Goal: Communication & Community: Participate in discussion

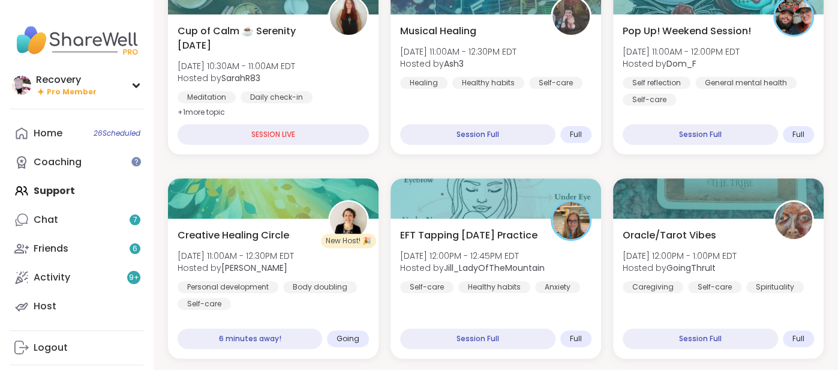
scroll to position [220, 0]
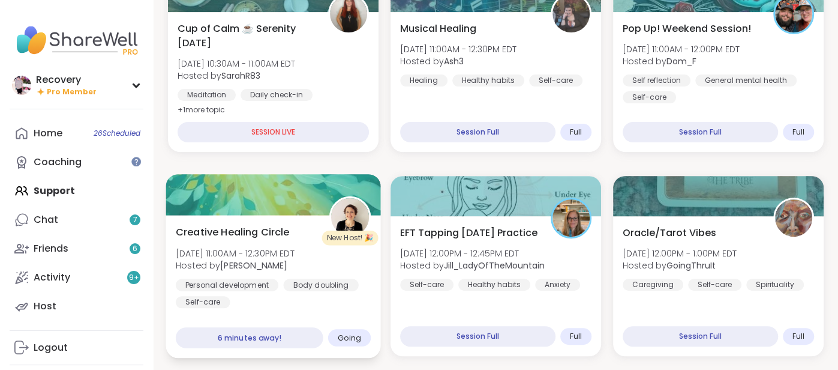
click at [273, 250] on span "[DATE] 11:00AM - 12:30PM EDT" at bounding box center [235, 253] width 119 height 12
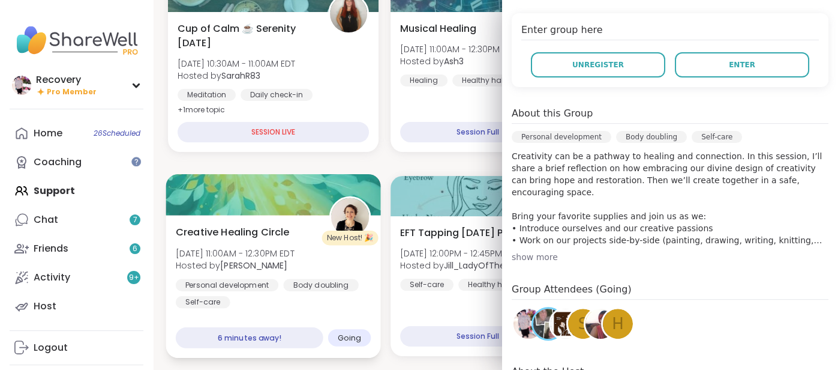
scroll to position [236, 0]
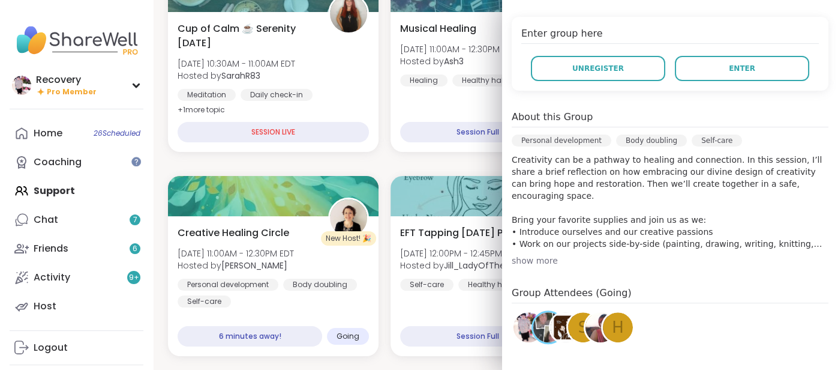
click at [596, 322] on img at bounding box center [601, 327] width 30 height 30
click at [562, 332] on img at bounding box center [566, 327] width 30 height 30
click at [581, 324] on span "s" at bounding box center [583, 327] width 10 height 23
click at [618, 322] on span "h" at bounding box center [618, 327] width 12 height 23
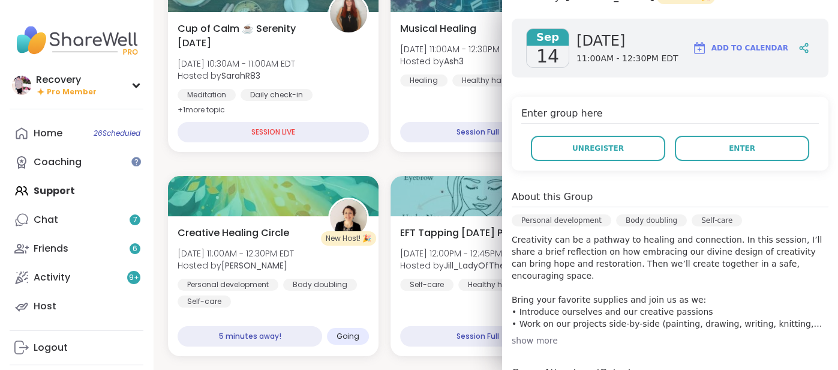
scroll to position [141, 0]
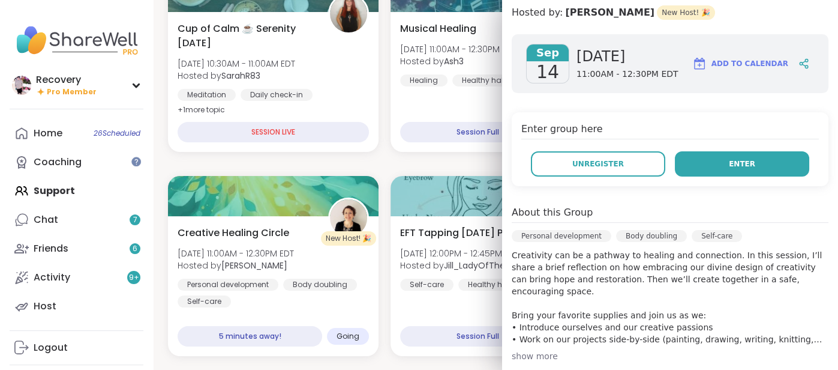
click at [718, 169] on button "Enter" at bounding box center [742, 163] width 134 height 25
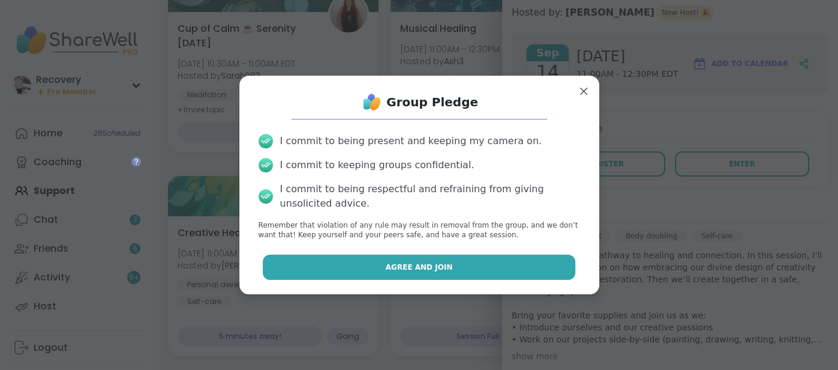
click at [560, 265] on button "Agree and Join" at bounding box center [419, 266] width 313 height 25
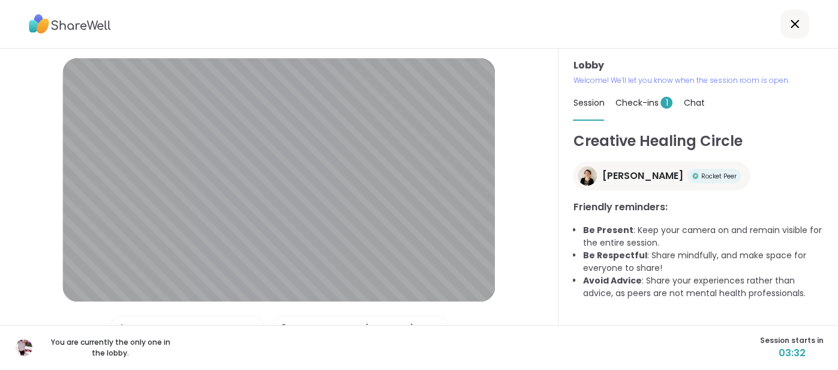
click at [622, 109] on div "Check-ins 1" at bounding box center [644, 103] width 58 height 34
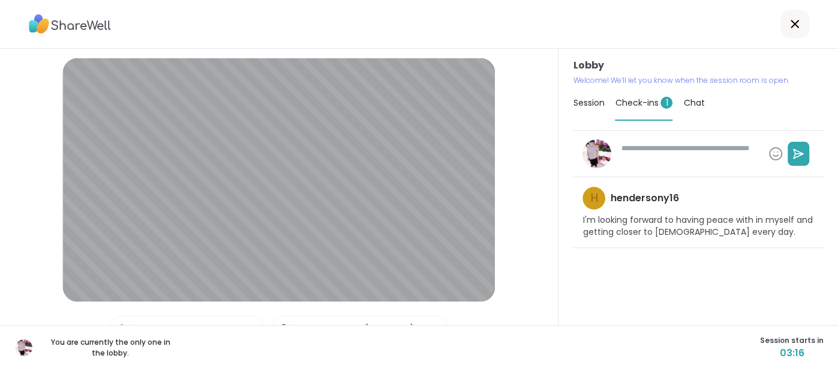
type textarea "*"
click at [584, 110] on div "Session" at bounding box center [588, 103] width 31 height 34
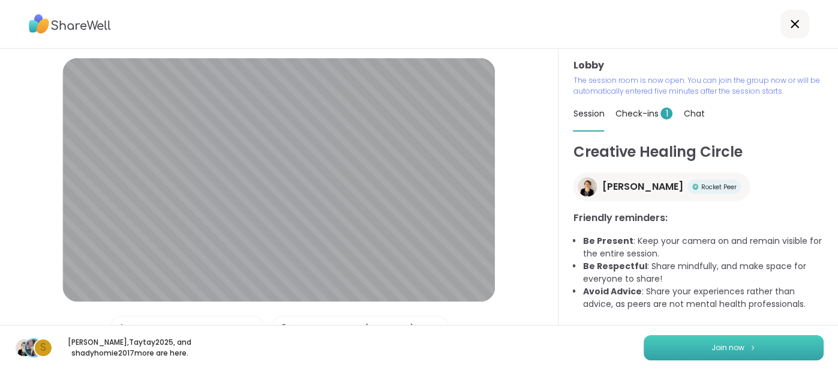
click at [680, 355] on button "Join now" at bounding box center [734, 347] width 180 height 25
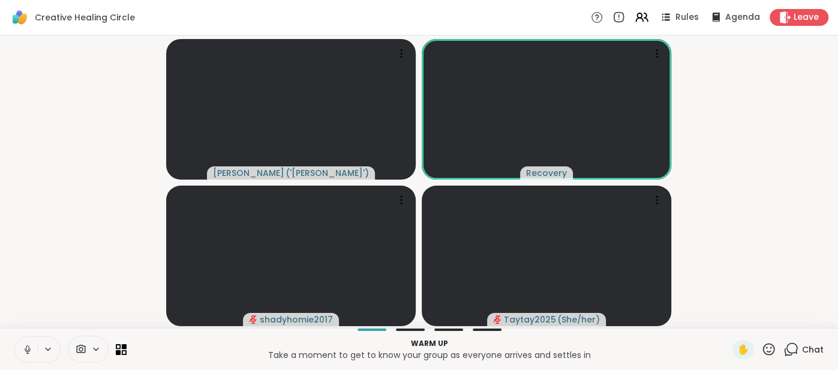
click at [28, 349] on icon at bounding box center [27, 349] width 11 height 11
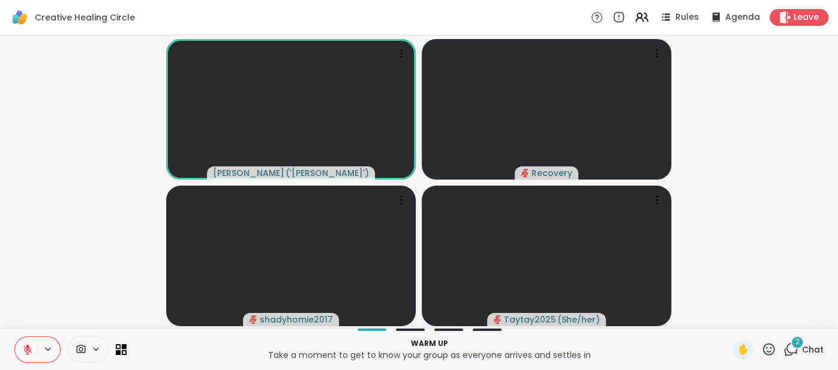
click at [24, 350] on icon at bounding box center [27, 349] width 11 height 11
click at [17, 356] on button at bounding box center [26, 349] width 23 height 25
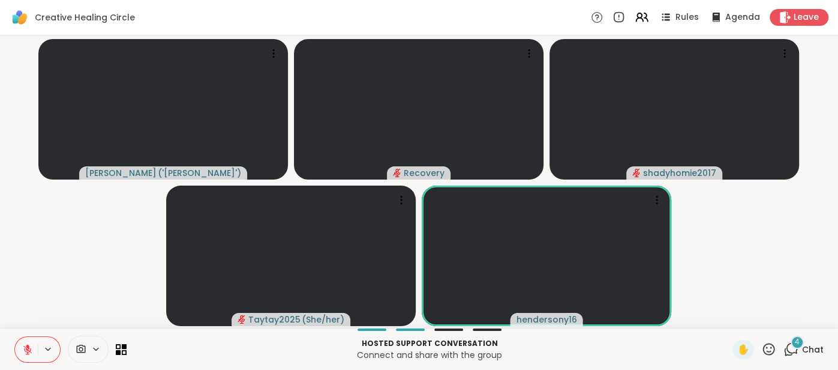
click at [821, 341] on div "4 Chat" at bounding box center [804, 349] width 40 height 19
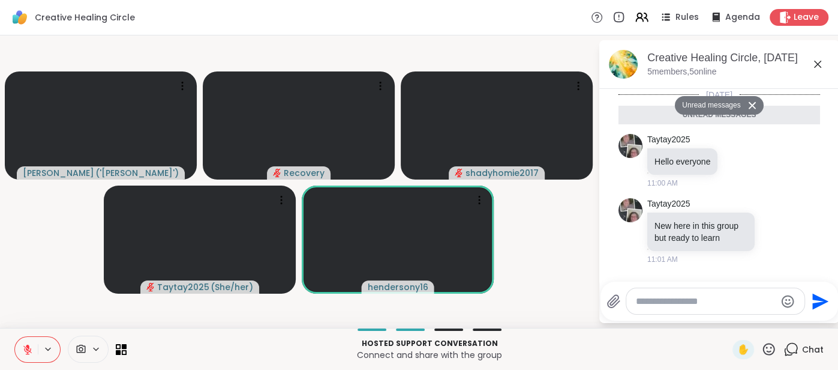
scroll to position [132, 0]
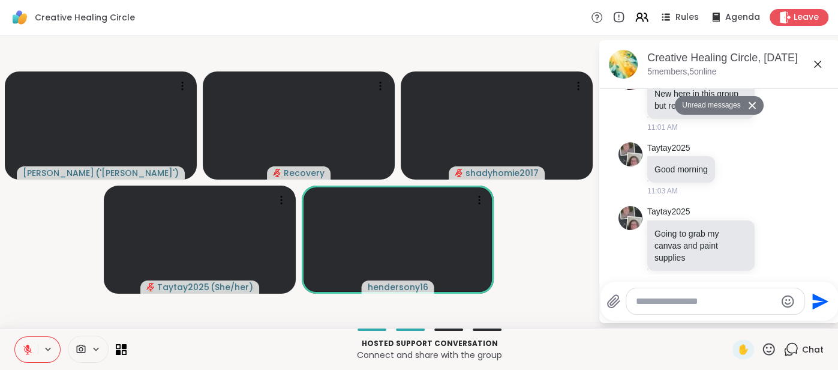
click at [663, 298] on textarea "Type your message" at bounding box center [706, 301] width 140 height 12
type textarea "**********"
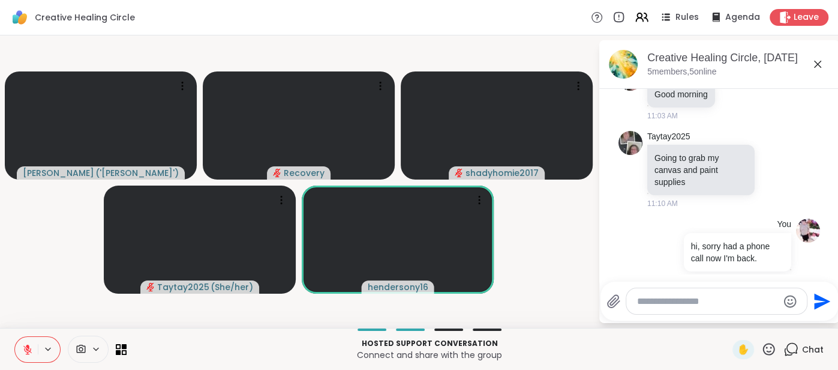
scroll to position [179, 0]
click at [816, 67] on icon at bounding box center [818, 64] width 14 height 14
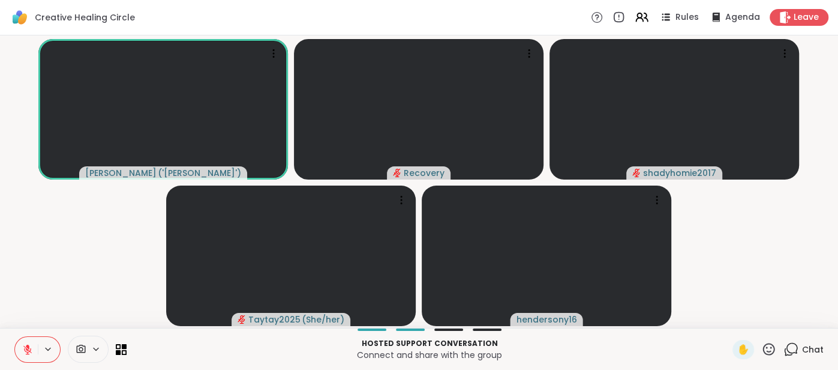
click at [25, 343] on button at bounding box center [26, 349] width 23 height 25
click at [23, 340] on button at bounding box center [26, 349] width 23 height 25
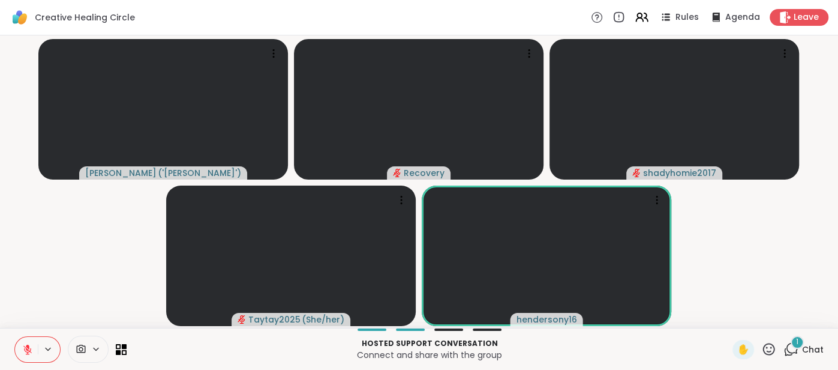
click at [806, 350] on span "Chat" at bounding box center [813, 349] width 22 height 12
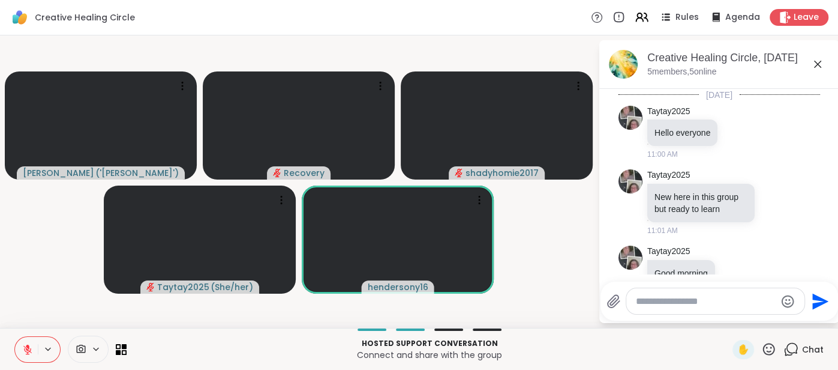
scroll to position [295, 0]
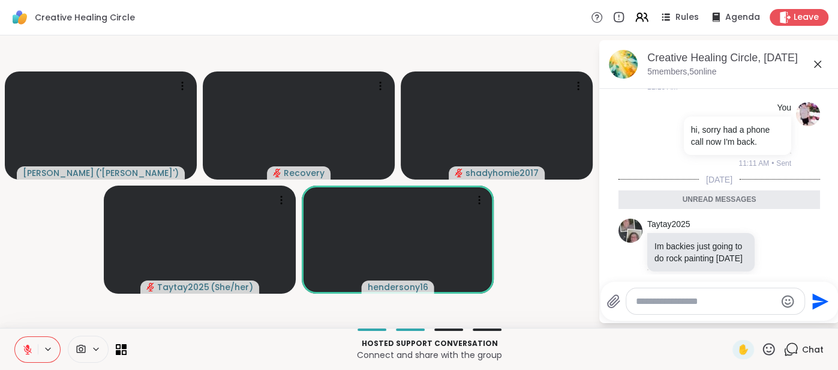
click at [665, 295] on div at bounding box center [715, 301] width 178 height 26
click at [662, 299] on textarea "Type your message" at bounding box center [706, 301] width 140 height 12
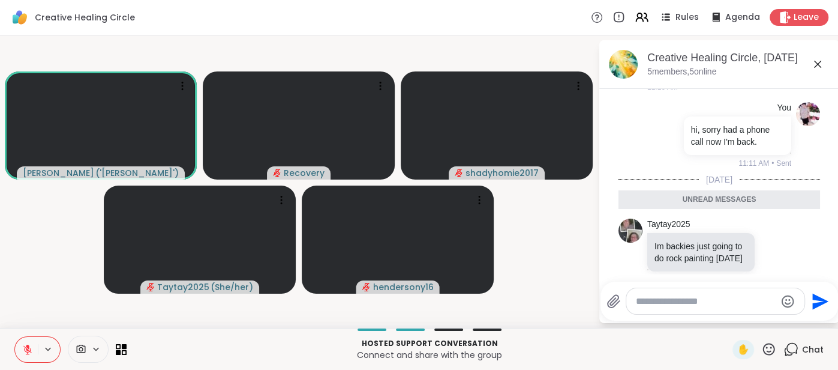
click at [823, 68] on icon at bounding box center [818, 64] width 14 height 14
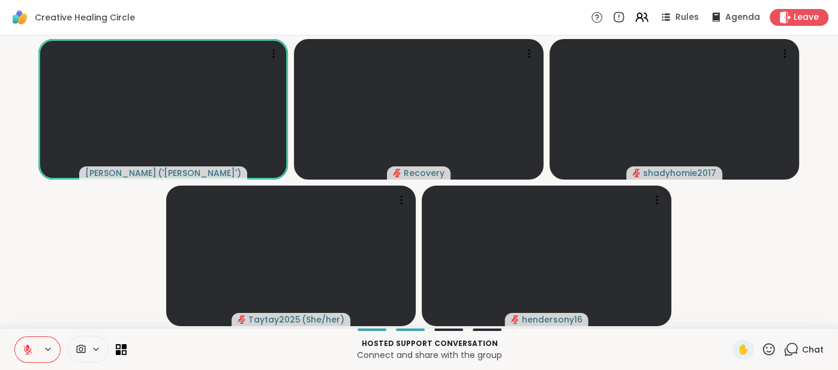
click at [21, 343] on button at bounding box center [26, 349] width 23 height 25
click at [23, 351] on icon at bounding box center [27, 349] width 11 height 11
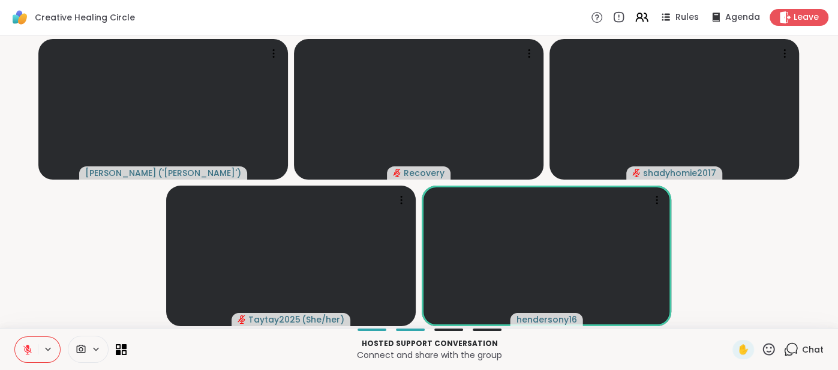
drag, startPoint x: 26, startPoint y: 344, endPoint x: 63, endPoint y: 272, distance: 81.1
click at [63, 272] on div "Creative Healing Circle Rules Agenda Leave [PERSON_NAME] ( '[PERSON_NAME]' ) Re…" at bounding box center [419, 185] width 838 height 370
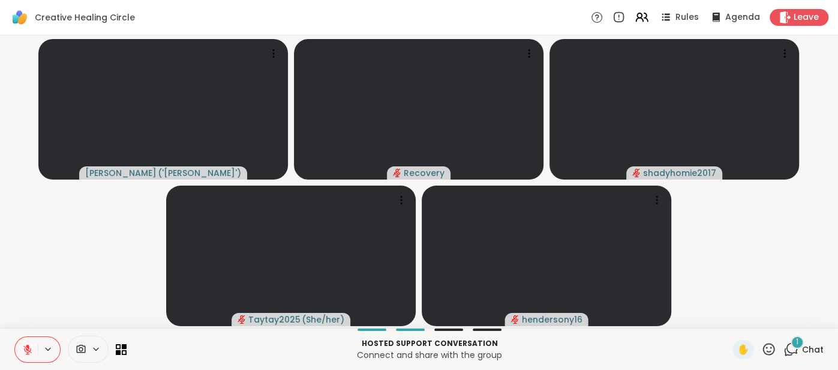
click at [28, 344] on icon at bounding box center [27, 349] width 11 height 11
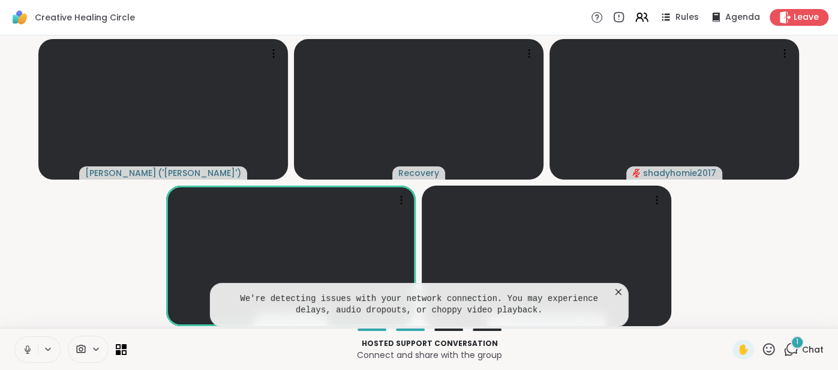
click at [616, 291] on icon at bounding box center [619, 292] width 12 height 12
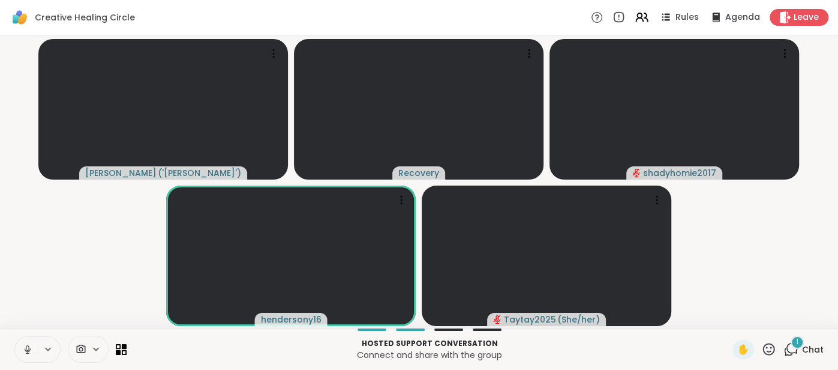
click at [772, 350] on icon at bounding box center [768, 348] width 15 height 15
click at [734, 311] on span "❤️" at bounding box center [734, 317] width 12 height 14
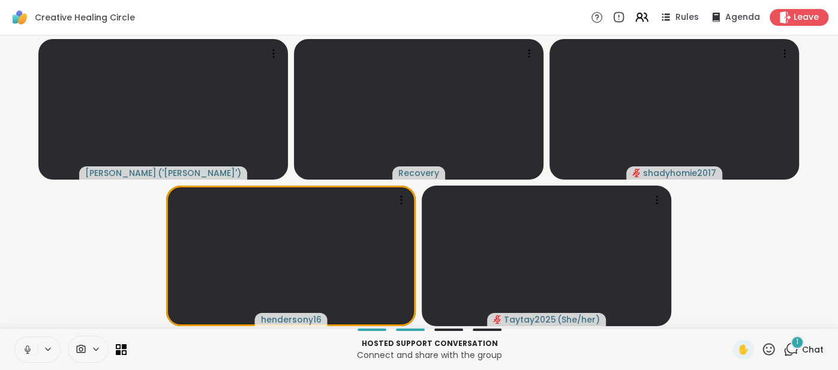
click at [20, 347] on button at bounding box center [26, 349] width 23 height 25
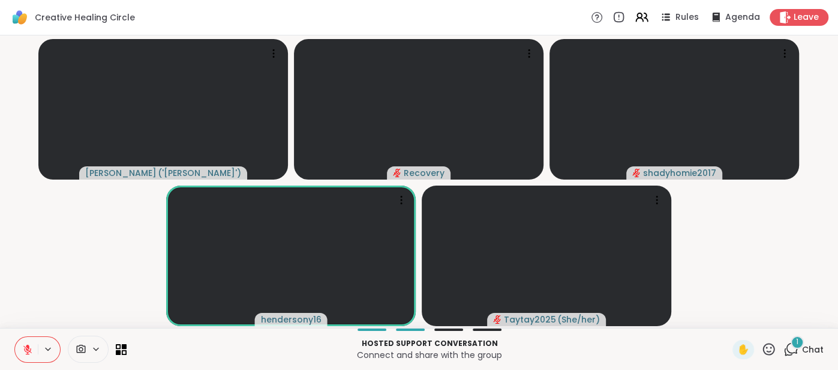
click at [825, 346] on div "Hosted support conversation Connect and share with the group ✋ 1 Chat" at bounding box center [419, 349] width 838 height 42
click at [818, 346] on span "Chat" at bounding box center [813, 349] width 22 height 12
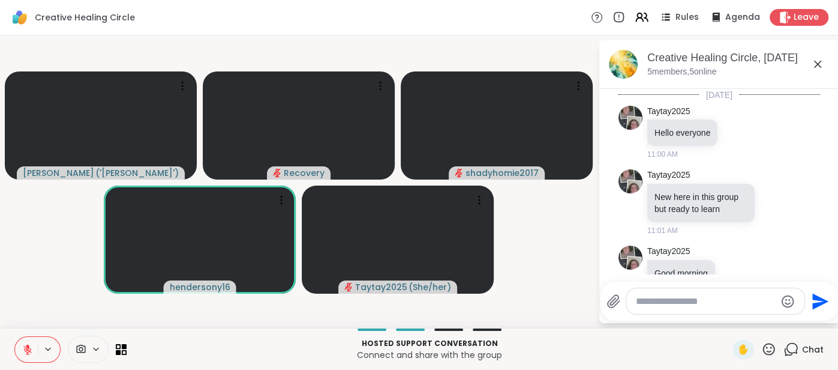
scroll to position [359, 0]
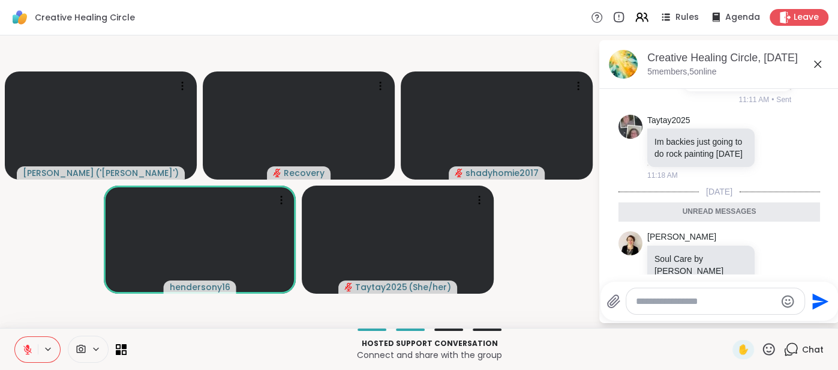
click at [813, 67] on icon at bounding box center [818, 64] width 14 height 14
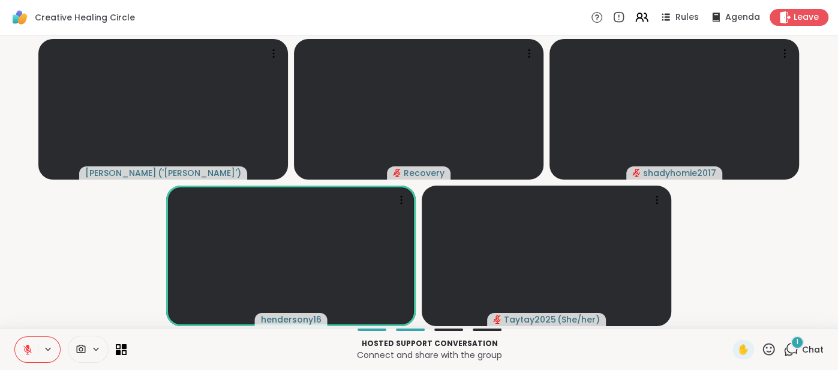
click at [31, 346] on icon at bounding box center [27, 349] width 11 height 11
click at [822, 345] on span "Chat" at bounding box center [813, 349] width 22 height 12
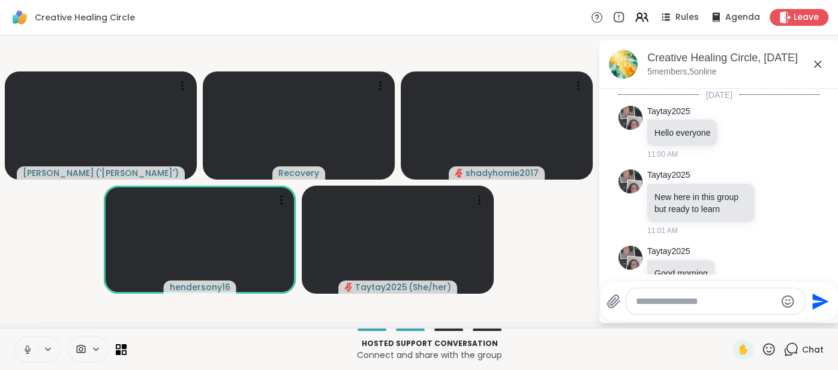
scroll to position [476, 0]
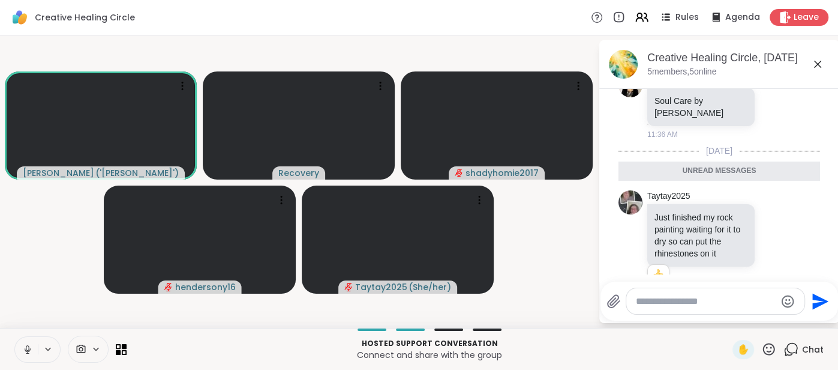
click at [813, 67] on icon at bounding box center [818, 64] width 14 height 14
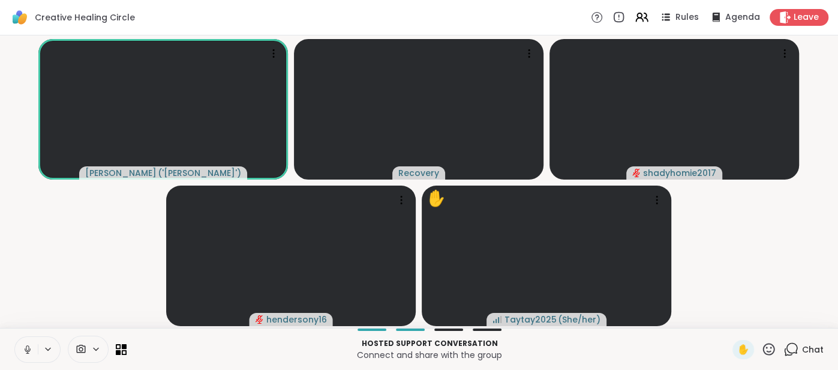
click at [17, 349] on button at bounding box center [26, 349] width 23 height 25
click at [29, 343] on button at bounding box center [26, 349] width 23 height 25
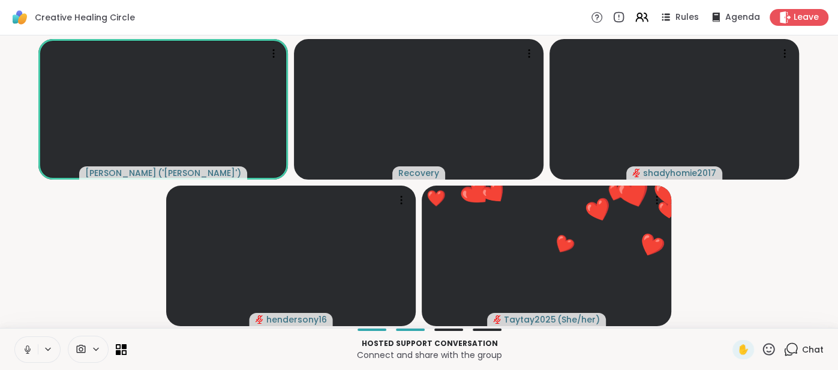
click at [29, 342] on button at bounding box center [26, 349] width 23 height 25
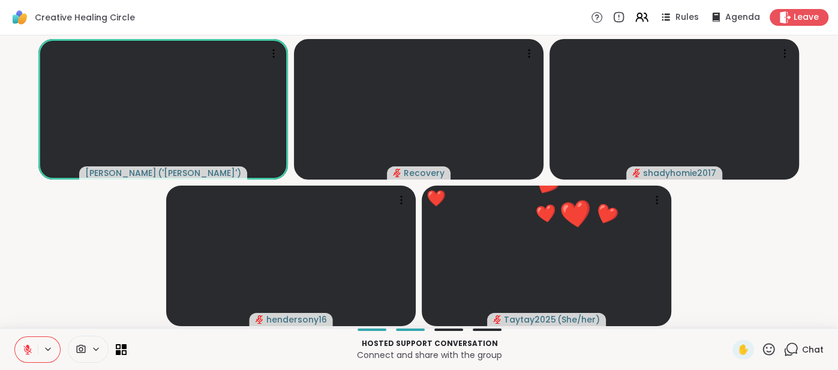
click at [29, 338] on button at bounding box center [26, 349] width 23 height 25
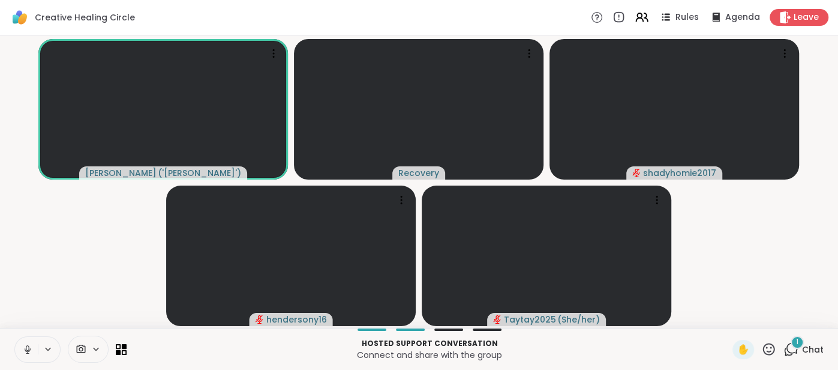
click at [821, 351] on span "Chat" at bounding box center [813, 349] width 22 height 12
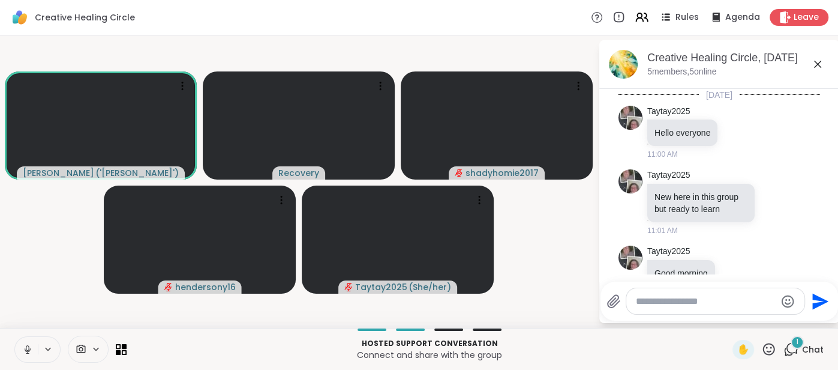
scroll to position [539, 0]
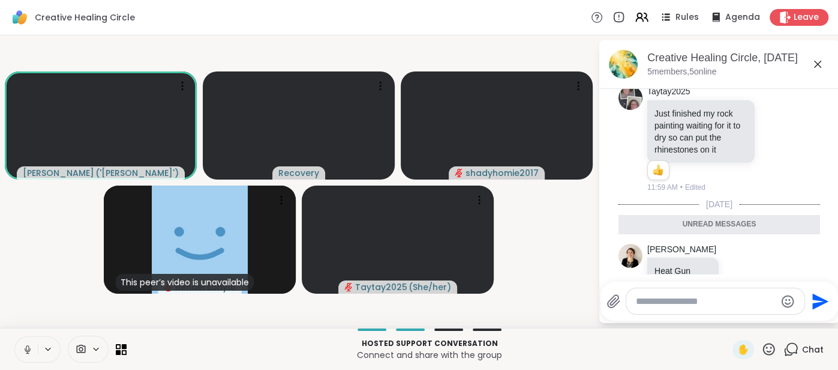
click at [819, 66] on icon at bounding box center [817, 64] width 7 height 7
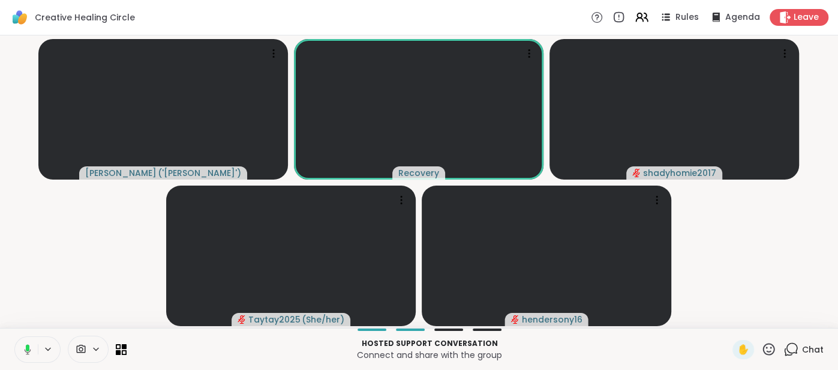
click at [812, 343] on div "Chat" at bounding box center [804, 349] width 40 height 19
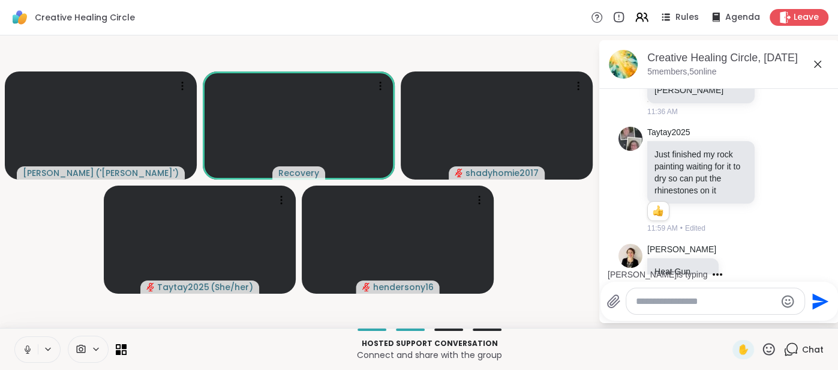
scroll to position [574, 0]
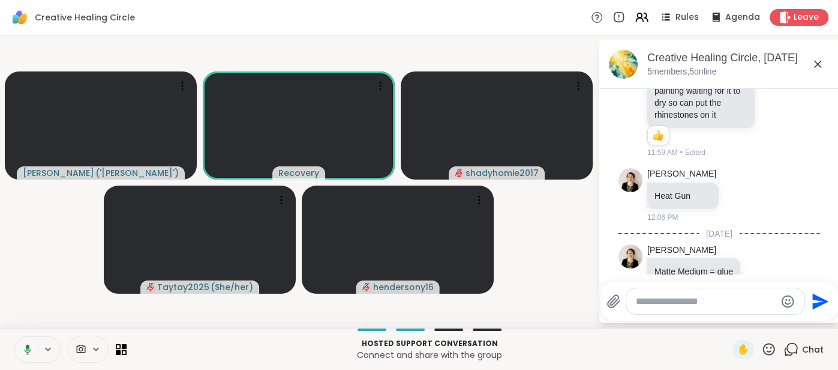
click at [817, 64] on icon at bounding box center [817, 64] width 7 height 7
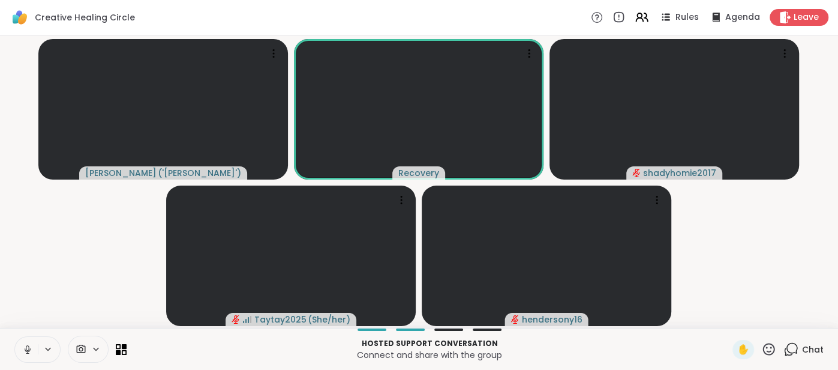
click at [20, 348] on button at bounding box center [26, 349] width 23 height 25
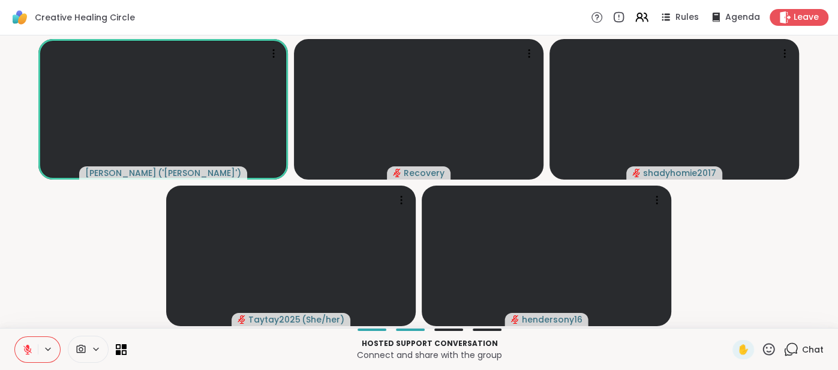
click at [20, 348] on button at bounding box center [26, 349] width 23 height 25
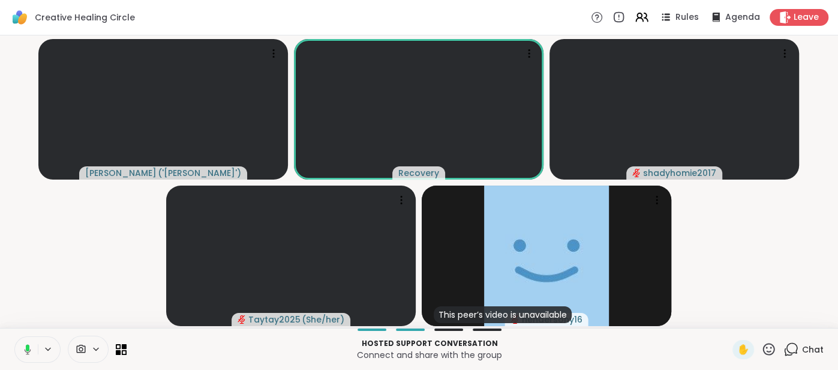
click at [26, 353] on icon at bounding box center [28, 349] width 7 height 10
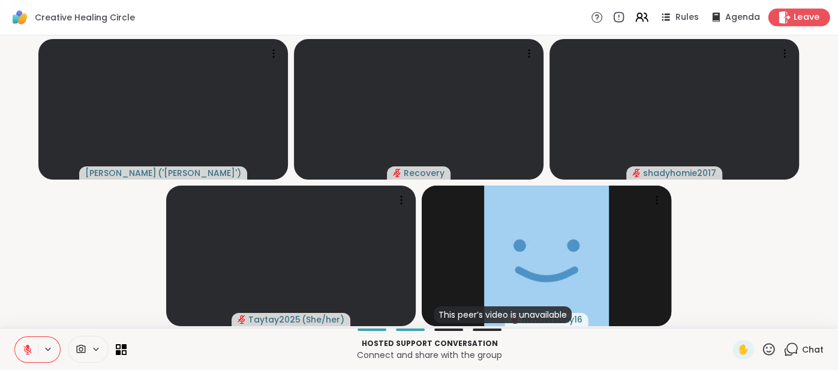
click at [799, 13] on span "Leave" at bounding box center [807, 17] width 26 height 13
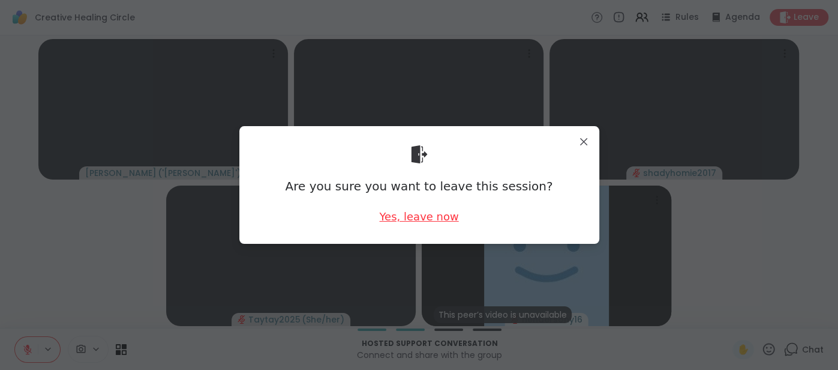
click at [437, 212] on div "Yes, leave now" at bounding box center [418, 216] width 79 height 15
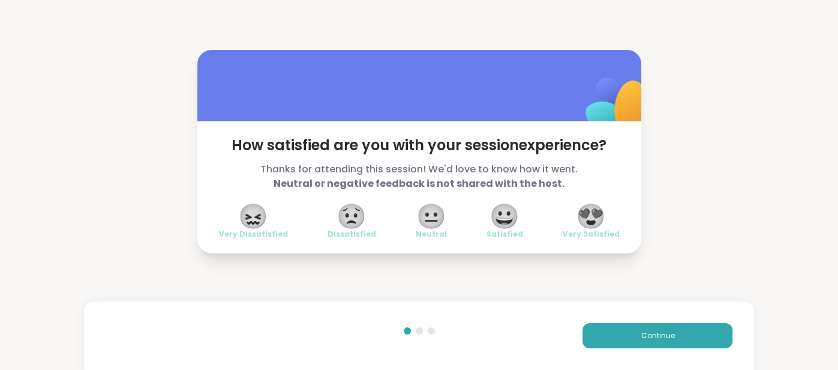
click at [589, 220] on span "😍" at bounding box center [591, 216] width 30 height 22
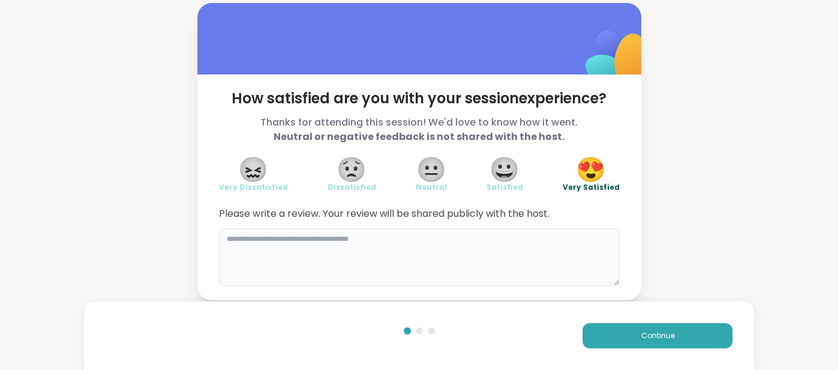
click at [529, 241] on textarea at bounding box center [419, 257] width 401 height 58
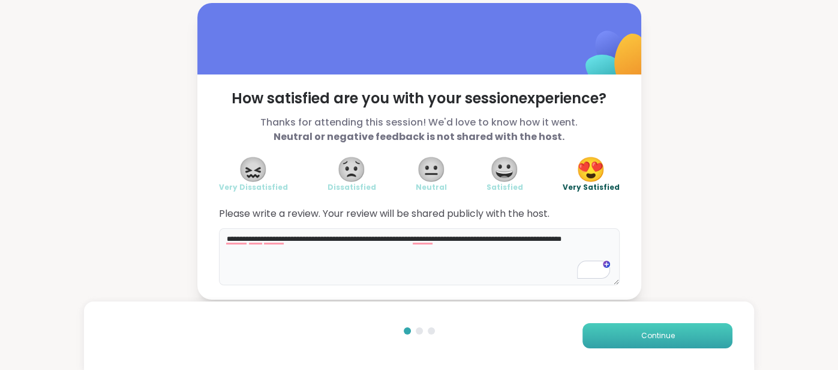
type textarea "**********"
click at [692, 329] on button "Continue" at bounding box center [658, 335] width 150 height 25
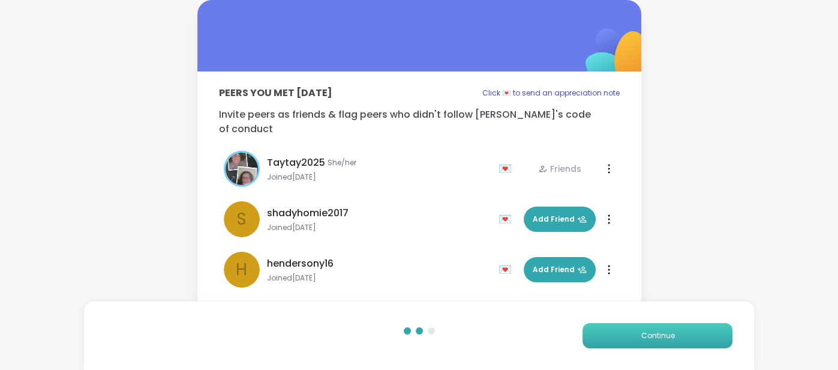
click at [692, 329] on button "Continue" at bounding box center [658, 335] width 150 height 25
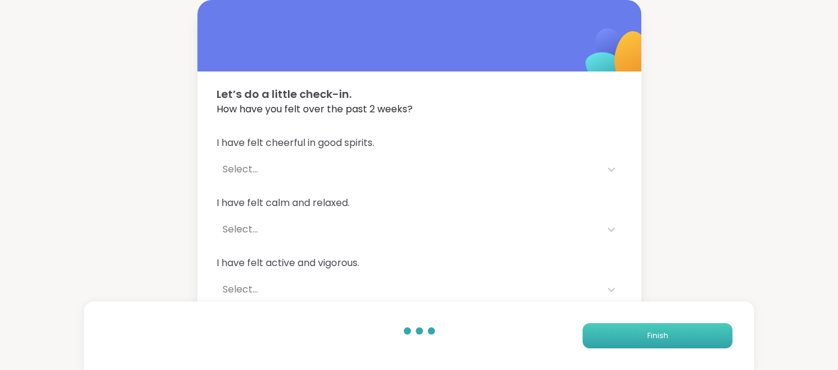
click at [692, 329] on button "Finish" at bounding box center [658, 335] width 150 height 25
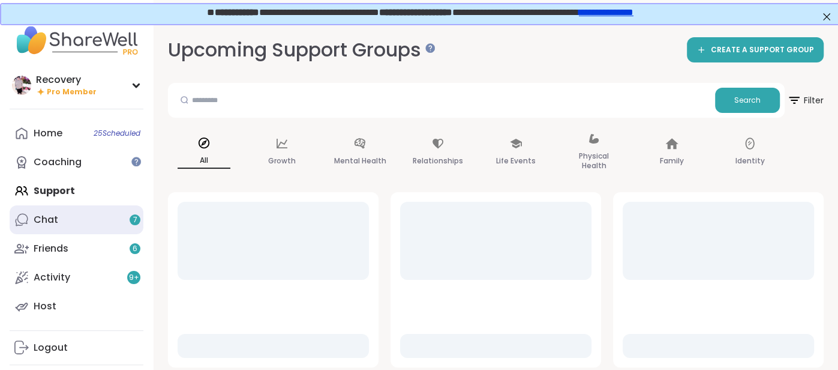
click at [96, 222] on link "Chat 7" at bounding box center [77, 219] width 134 height 29
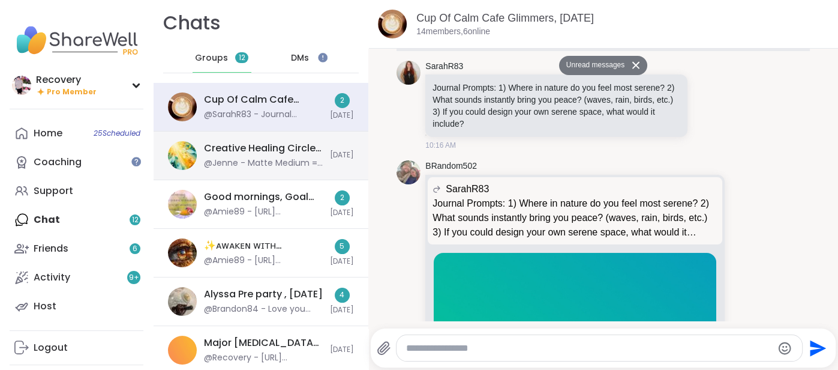
scroll to position [4238, 0]
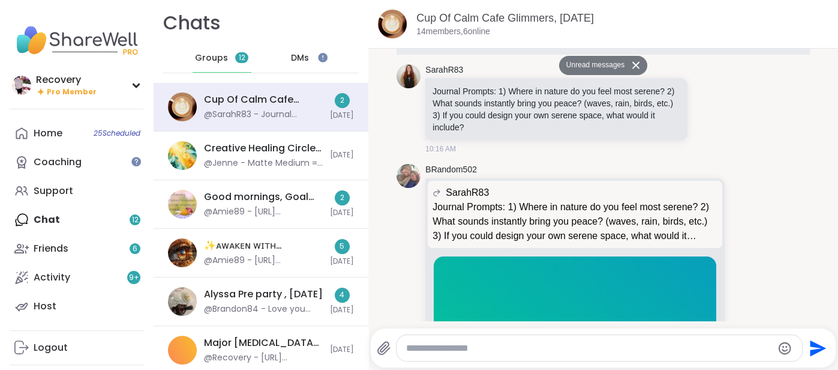
click at [491, 327] on div at bounding box center [605, 326] width 465 height 7
click at [489, 316] on img at bounding box center [575, 330] width 283 height 149
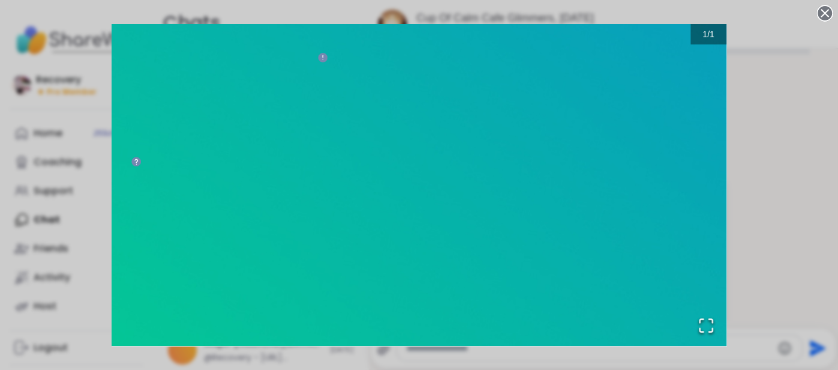
click at [489, 304] on img "Go to Slide 1" at bounding box center [419, 185] width 614 height 322
click at [821, 13] on circle at bounding box center [825, 13] width 14 height 14
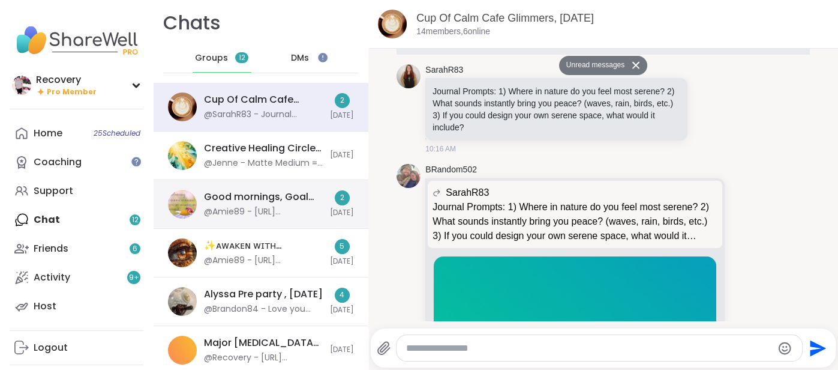
click at [294, 211] on div "@Amie89 - [URL][DOMAIN_NAME]" at bounding box center [263, 212] width 119 height 12
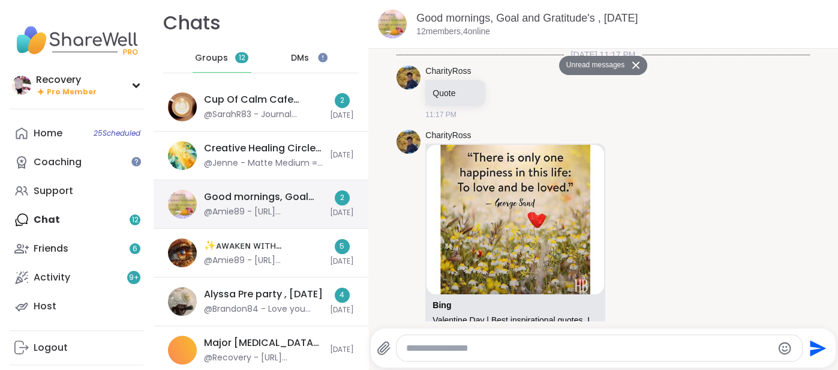
scroll to position [3597, 0]
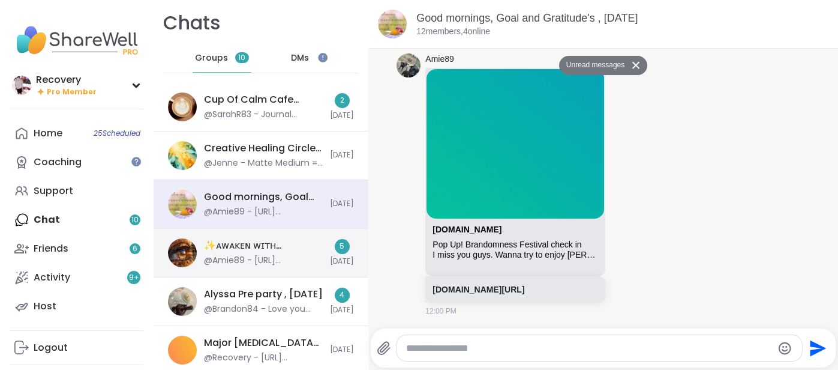
click at [298, 250] on div "✨ᴀᴡᴀᴋᴇɴ ᴡɪᴛʜ ʙᴇᴀᴜᴛɪғᴜʟ sᴏᴜʟs✨, [DATE]" at bounding box center [263, 245] width 119 height 13
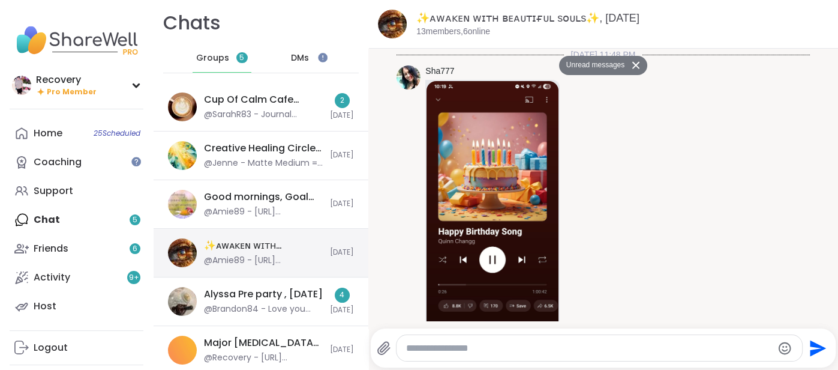
scroll to position [5025, 0]
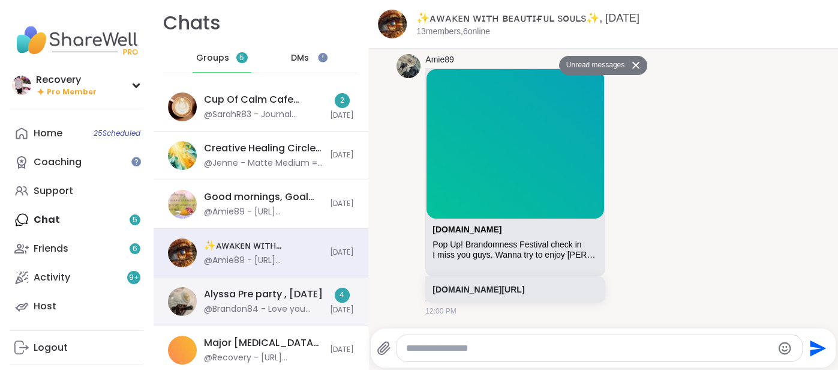
click at [295, 289] on div "Alyssa Pre party , [DATE]" at bounding box center [263, 293] width 119 height 13
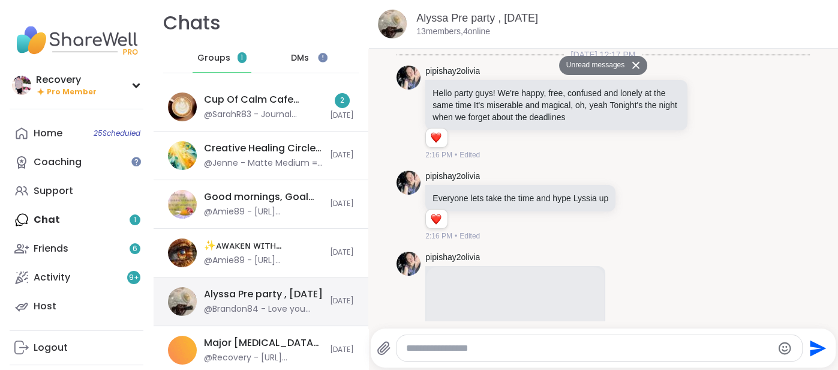
scroll to position [6241, 0]
